Goal: Information Seeking & Learning: Learn about a topic

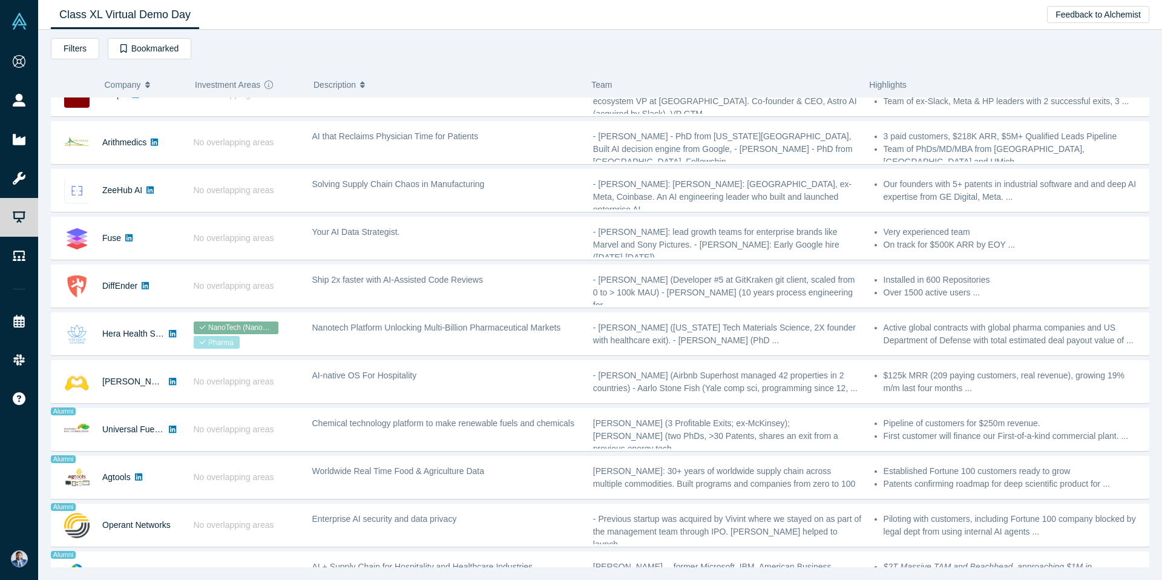
scroll to position [410, 0]
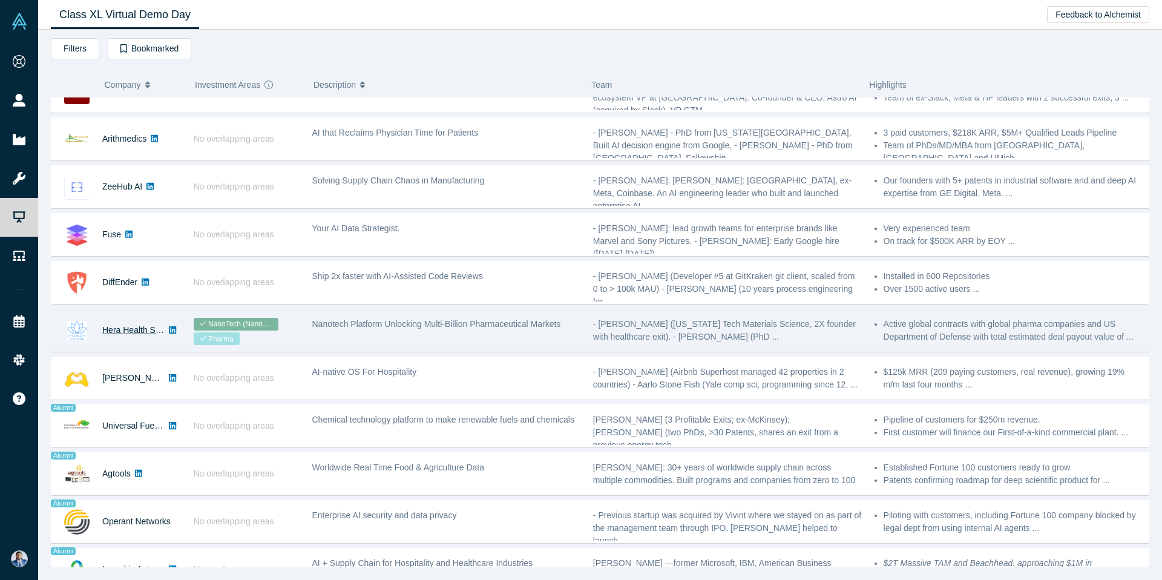
click at [130, 331] on link "Hera Health Solutions" at bounding box center [143, 330] width 82 height 10
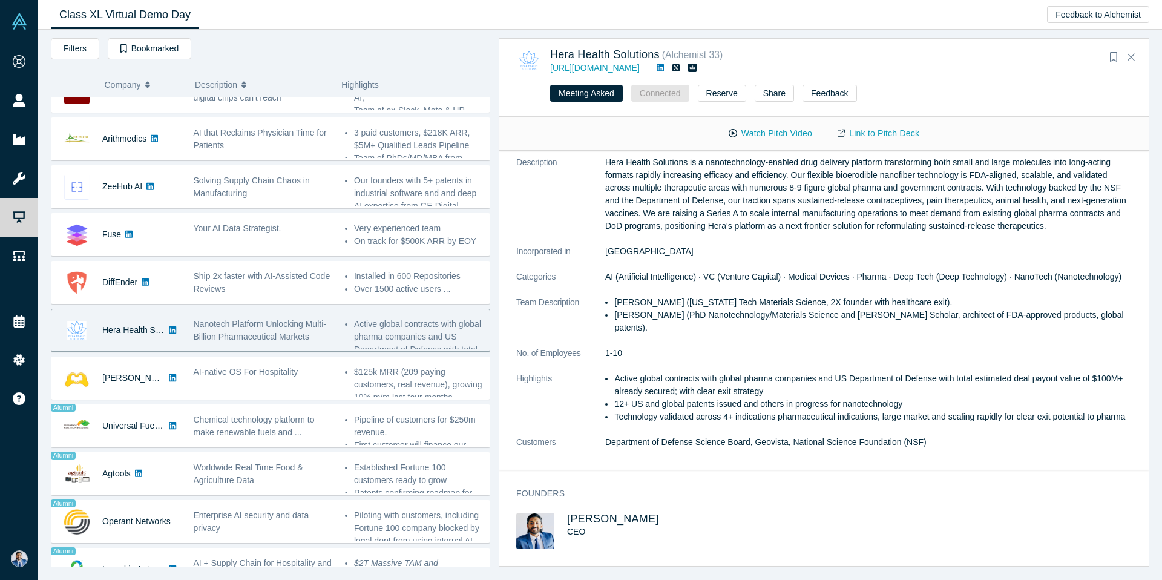
scroll to position [0, 0]
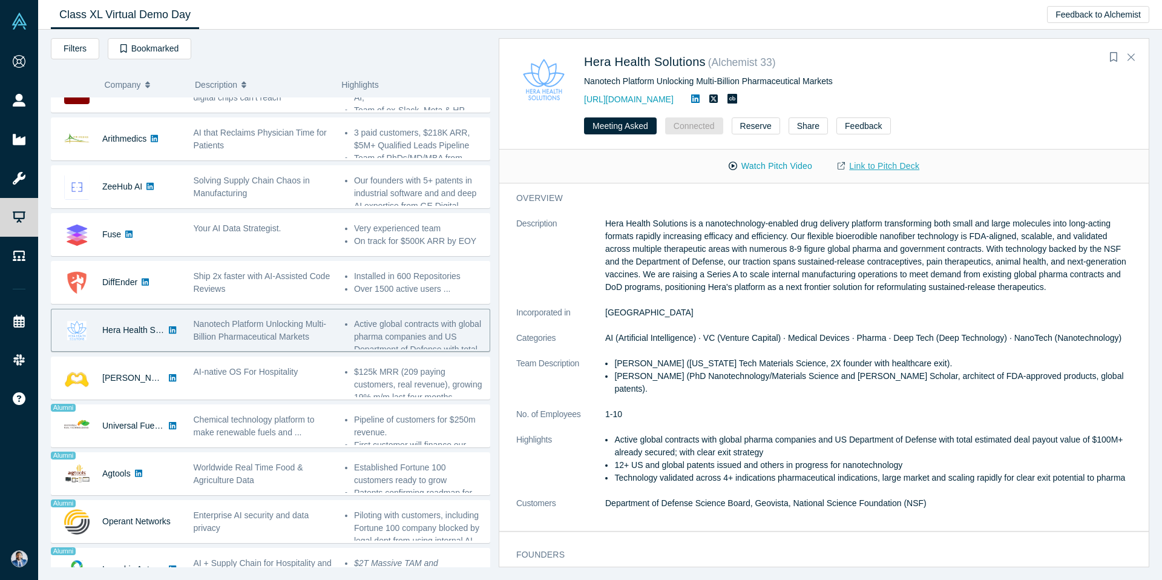
click at [884, 170] on link "Link to Pitch Deck" at bounding box center [878, 166] width 107 height 21
